Goal: Check status: Check status

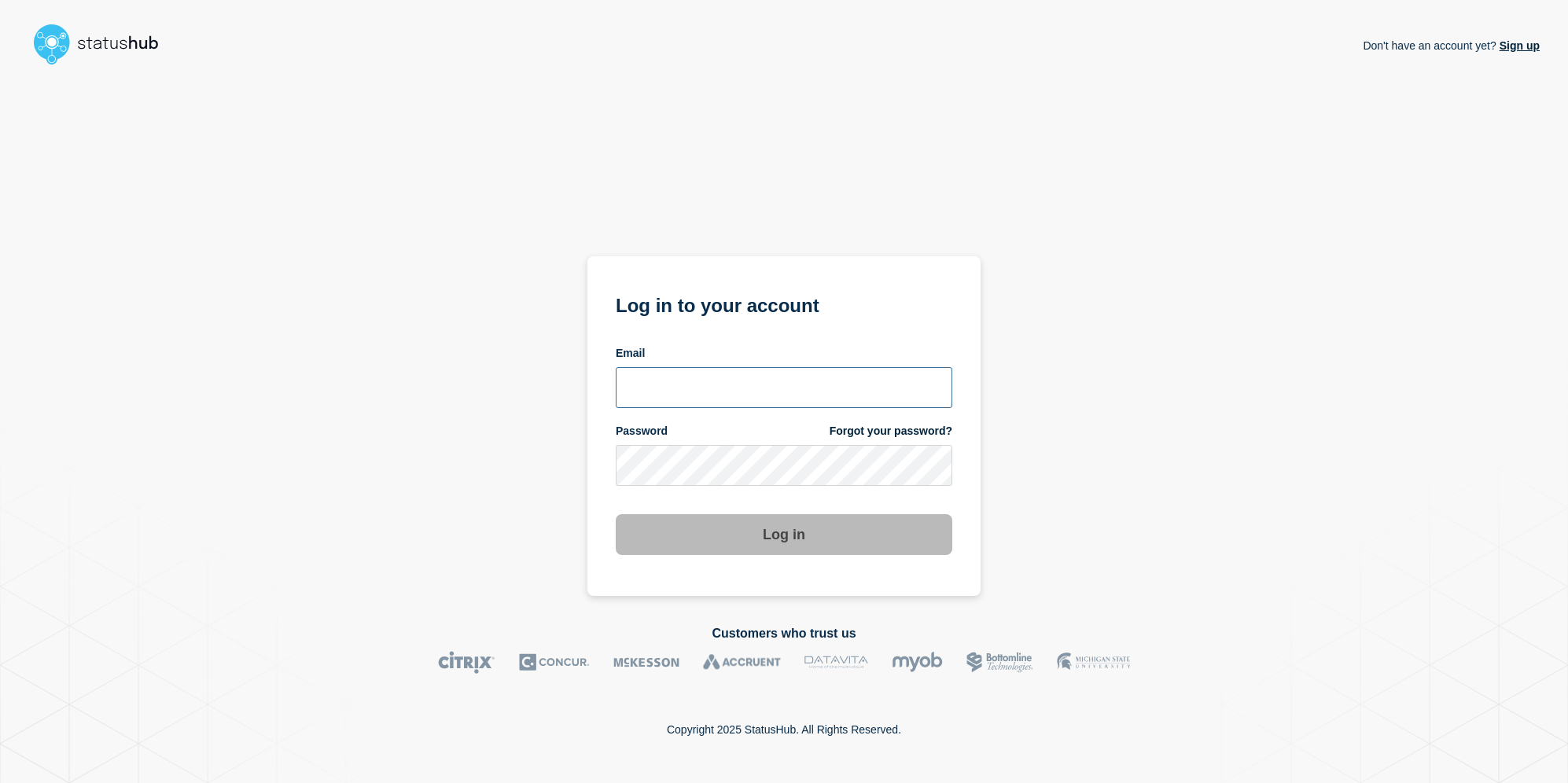
click at [798, 384] on input "email input" at bounding box center [783, 387] width 336 height 41
type input "roger.parks@conexon.us"
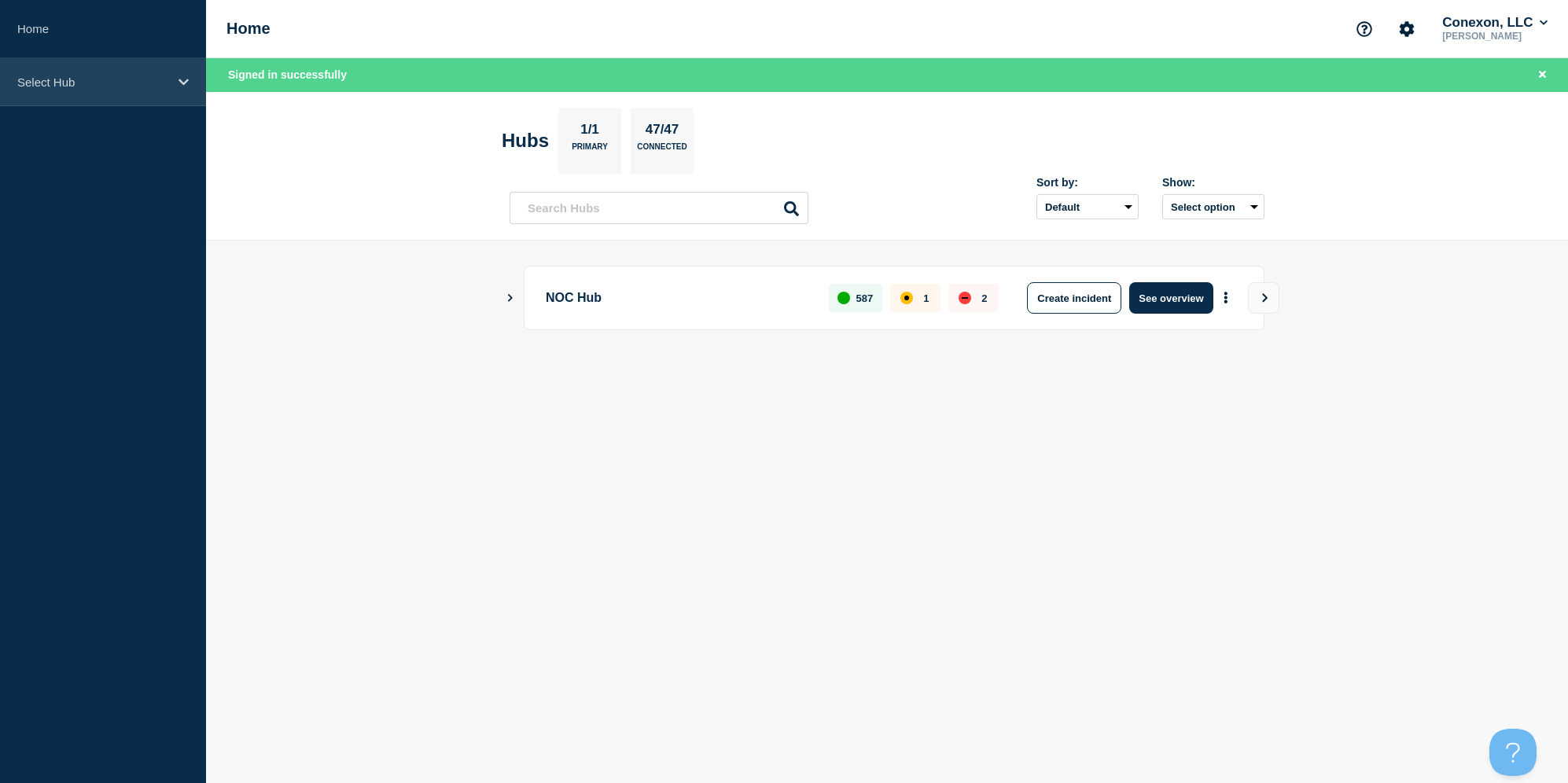
click at [96, 78] on p "Select Hub" at bounding box center [92, 82] width 151 height 13
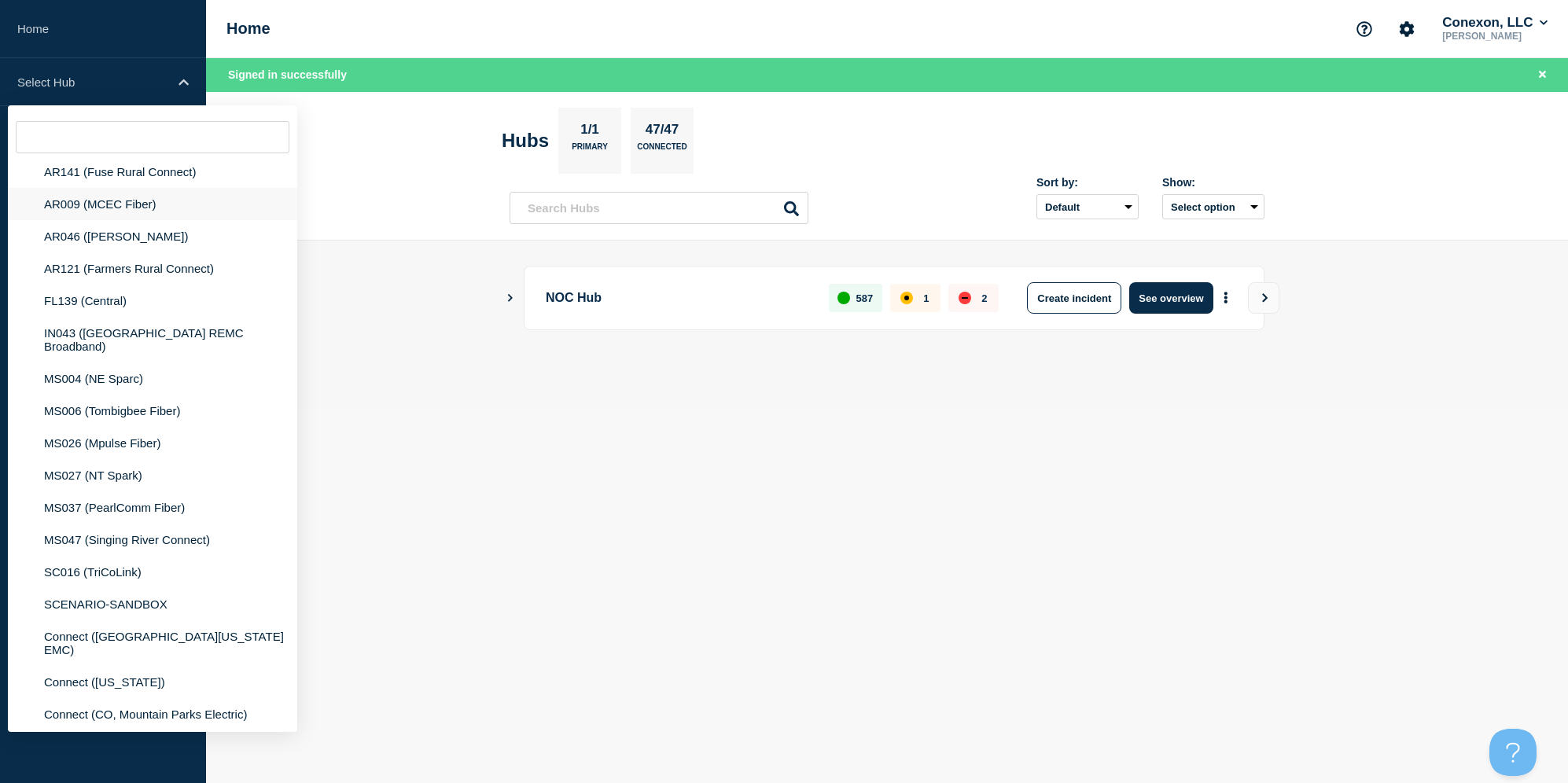
scroll to position [265, 0]
click at [105, 315] on li "FL139 (Central)" at bounding box center [152, 299] width 289 height 32
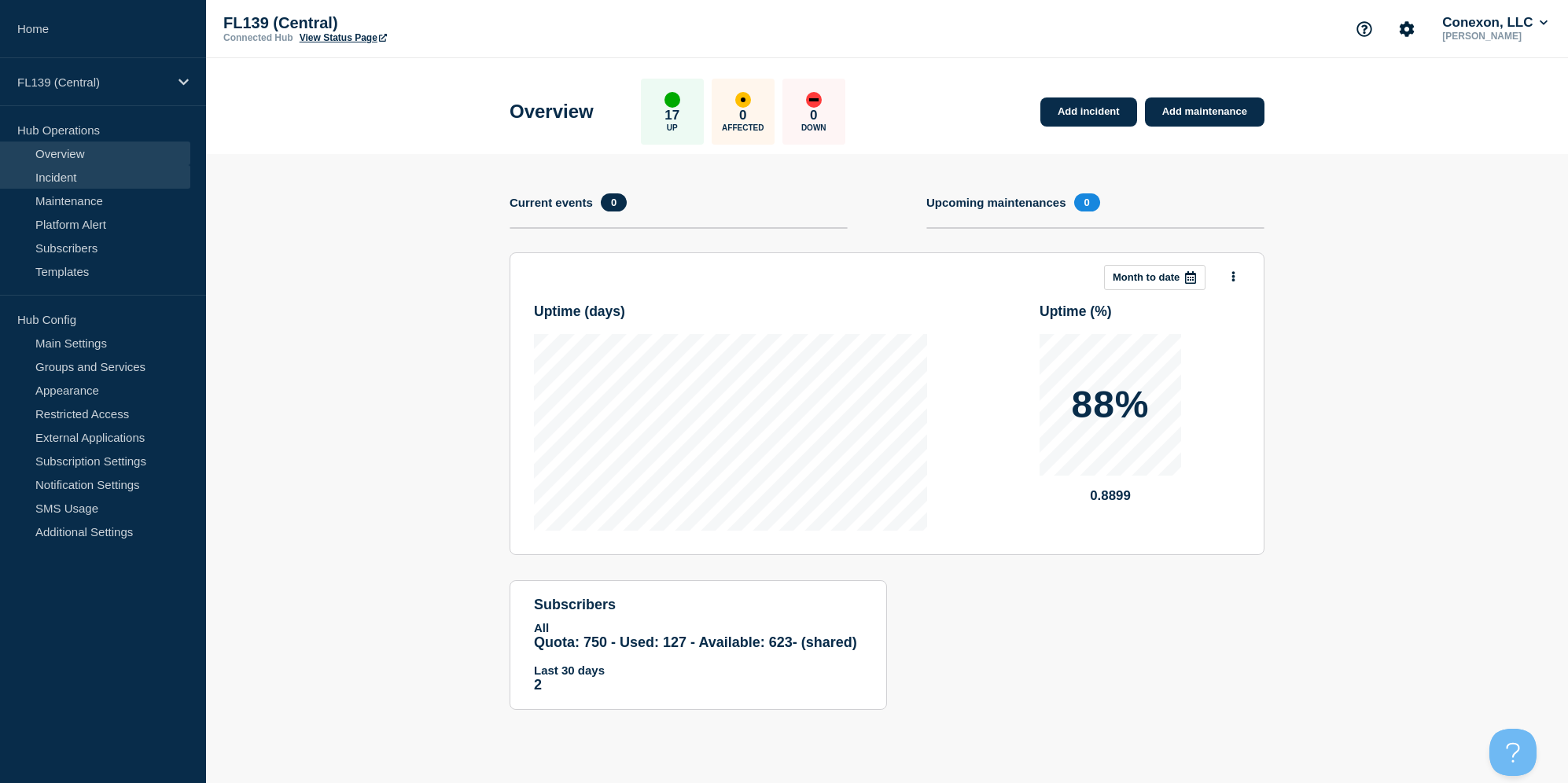
click at [84, 182] on link "Incident" at bounding box center [95, 177] width 191 height 24
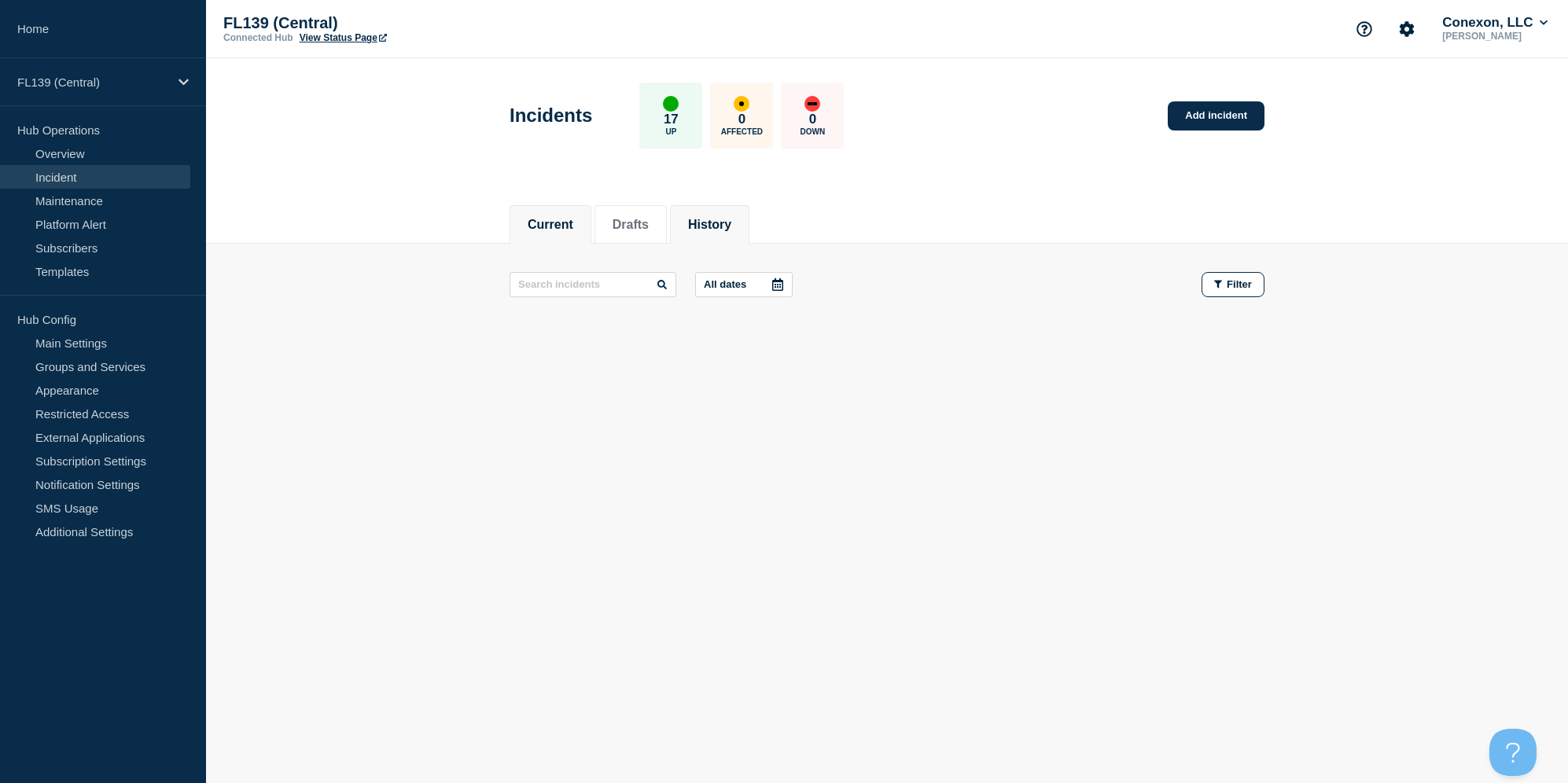
click at [713, 225] on button "History" at bounding box center [709, 225] width 43 height 14
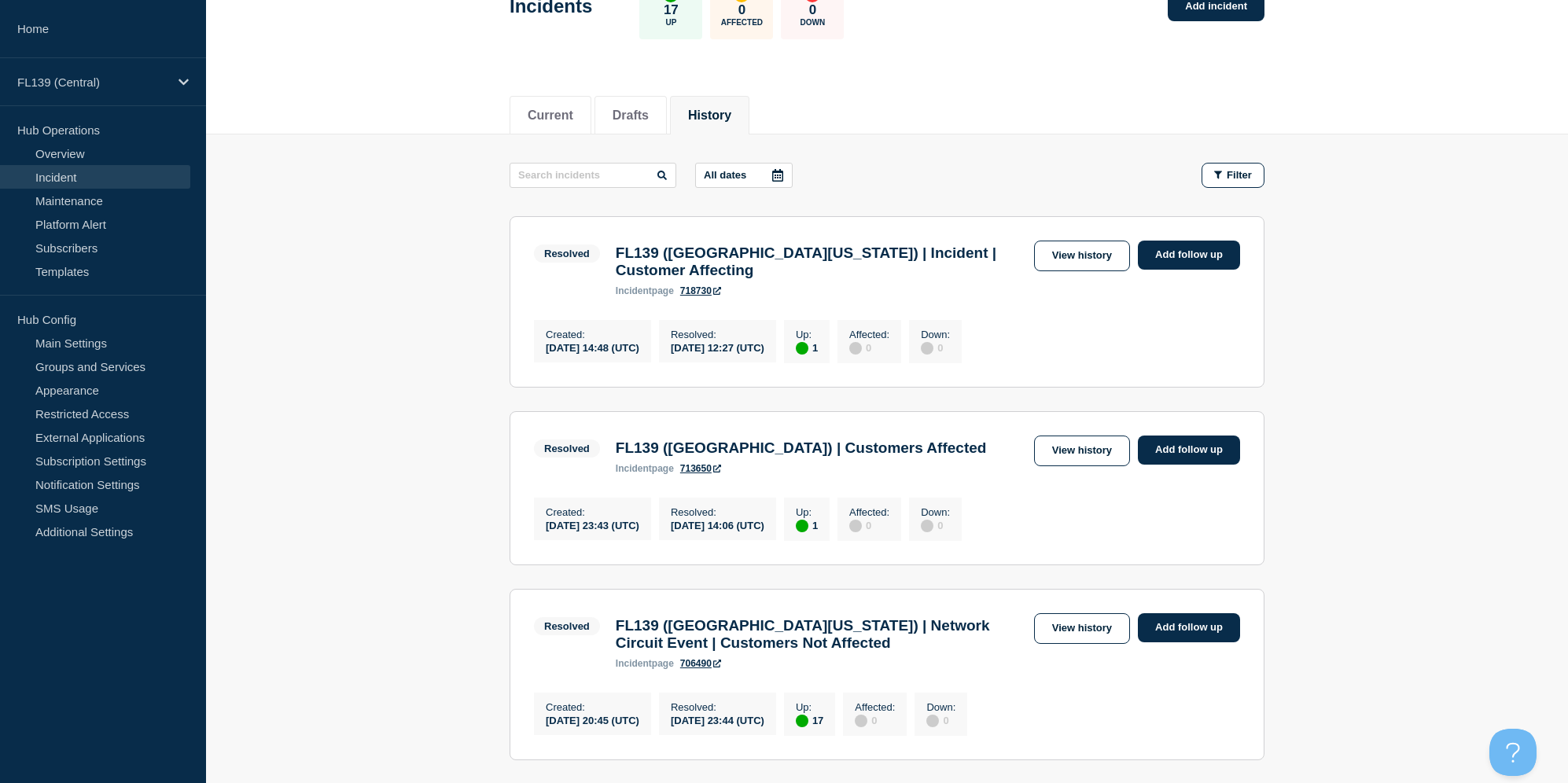
scroll to position [110, 0]
click at [704, 285] on link "718730" at bounding box center [700, 290] width 41 height 11
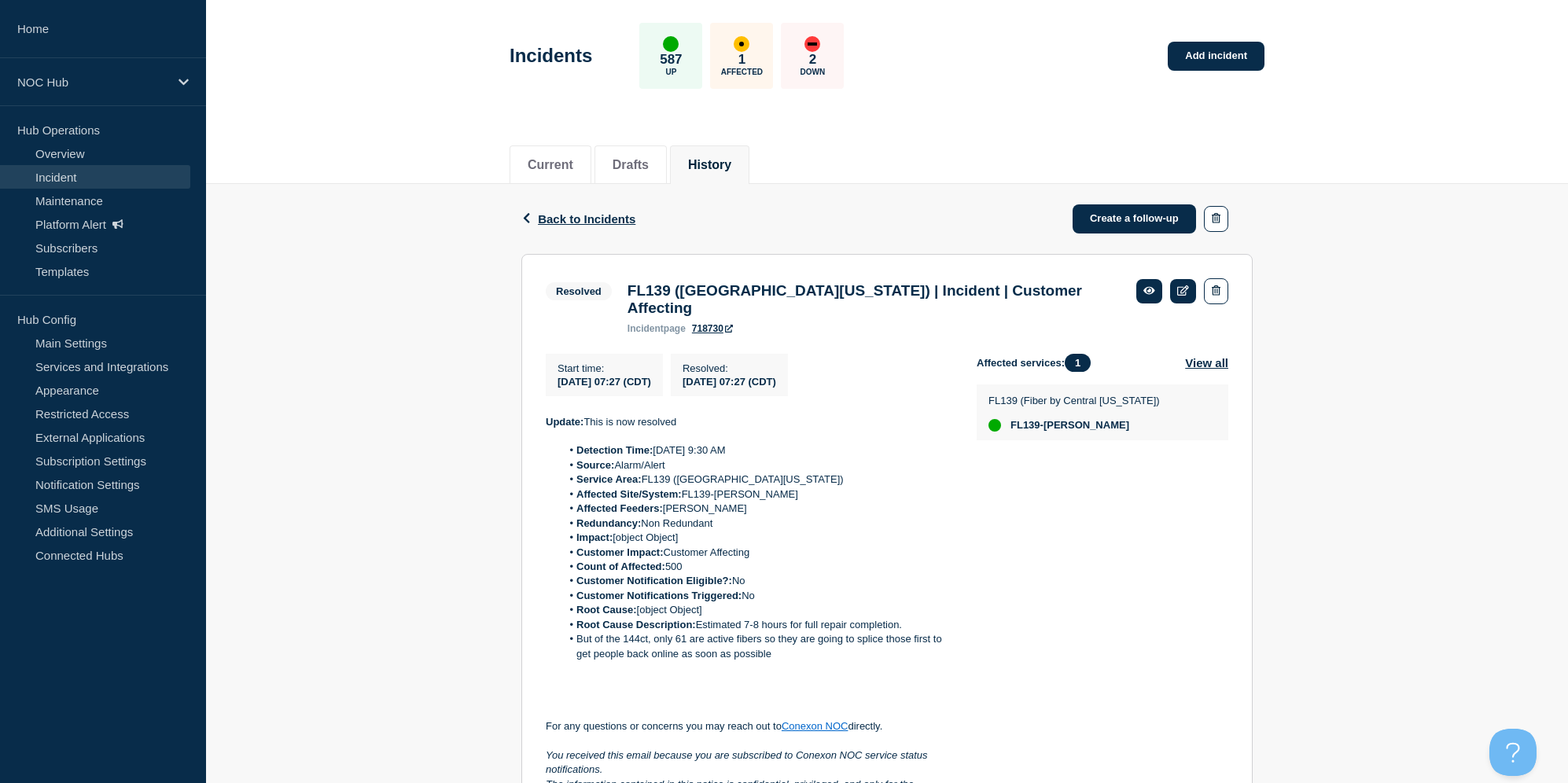
scroll to position [81, 0]
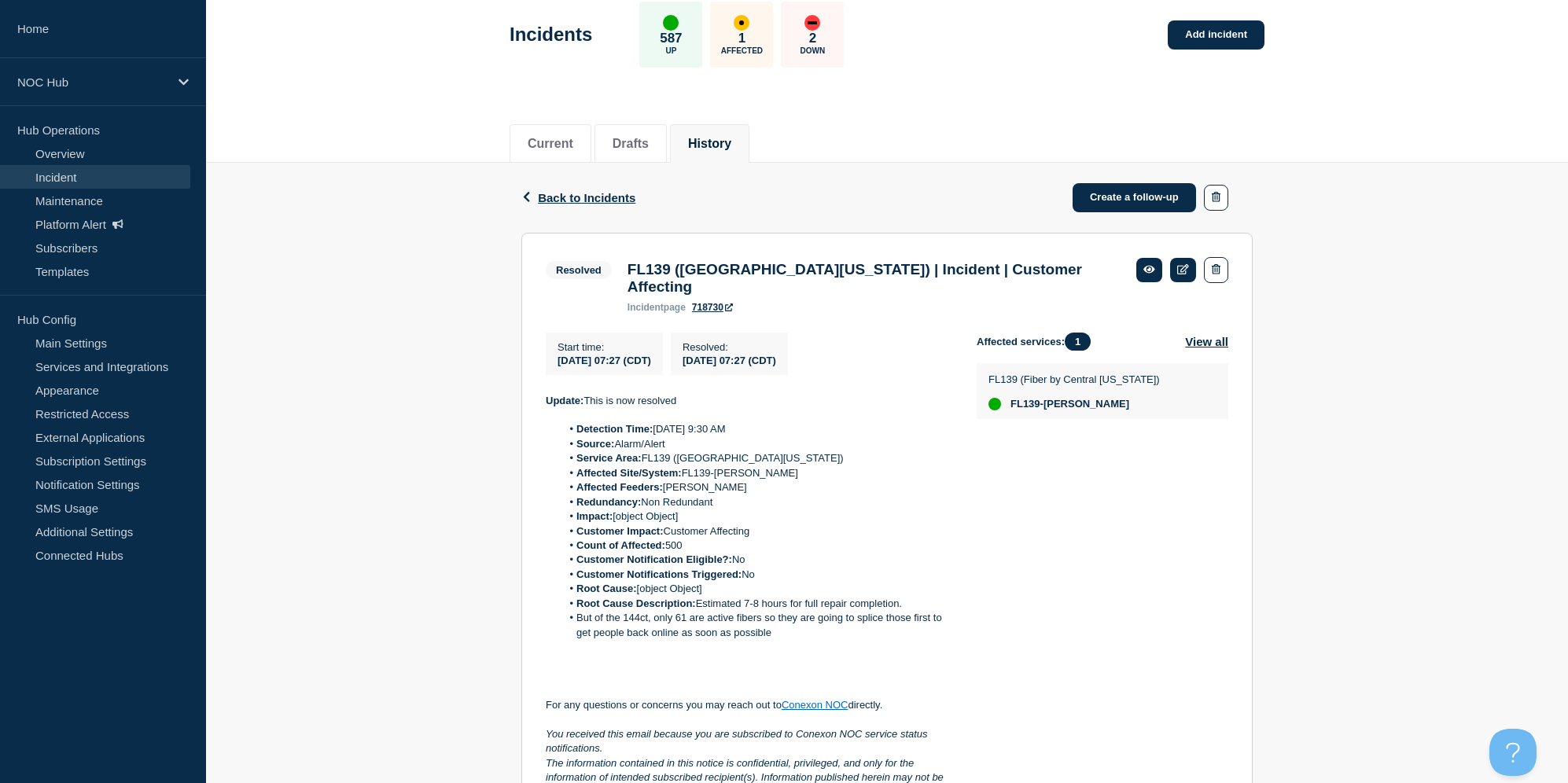
click at [720, 302] on link "718730" at bounding box center [713, 307] width 41 height 11
